Goal: Information Seeking & Learning: Learn about a topic

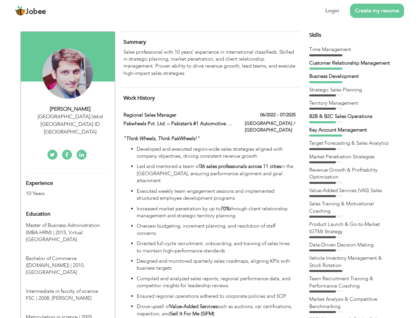
click at [68, 116] on div "[GEOGRAPHIC_DATA] , Valid [GEOGRAPHIC_DATA] ID [GEOGRAPHIC_DATA]" at bounding box center [70, 124] width 89 height 23
click at [70, 109] on div "[PERSON_NAME]" at bounding box center [70, 109] width 89 height 8
click at [70, 117] on div "[GEOGRAPHIC_DATA] , Valid [GEOGRAPHIC_DATA] ID [GEOGRAPHIC_DATA]" at bounding box center [70, 124] width 89 height 23
click at [68, 173] on div "Experience 10 Years" at bounding box center [60, 185] width 78 height 24
click at [60, 190] on div "10 Years" at bounding box center [60, 194] width 68 height 8
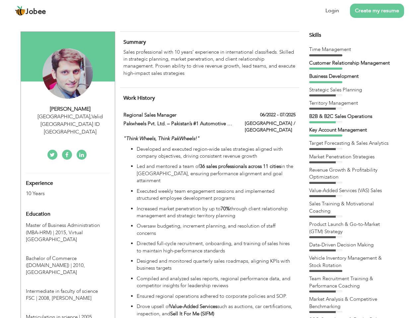
click at [68, 208] on div "Education" at bounding box center [60, 214] width 78 height 13
click at [68, 222] on span "Master of Business Administration (MBA-HRM) | 2015," at bounding box center [63, 229] width 74 height 14
click at [68, 255] on span "Bachelor of Commerce ([DOMAIN_NAME]) | 2010," at bounding box center [55, 262] width 59 height 14
click at [68, 288] on span "Intermediate in faculty of science FSC | 2008," at bounding box center [62, 295] width 72 height 14
click at [68, 314] on span "Matriculation in science | 2005," at bounding box center [59, 317] width 67 height 7
